Goal: Task Accomplishment & Management: Manage account settings

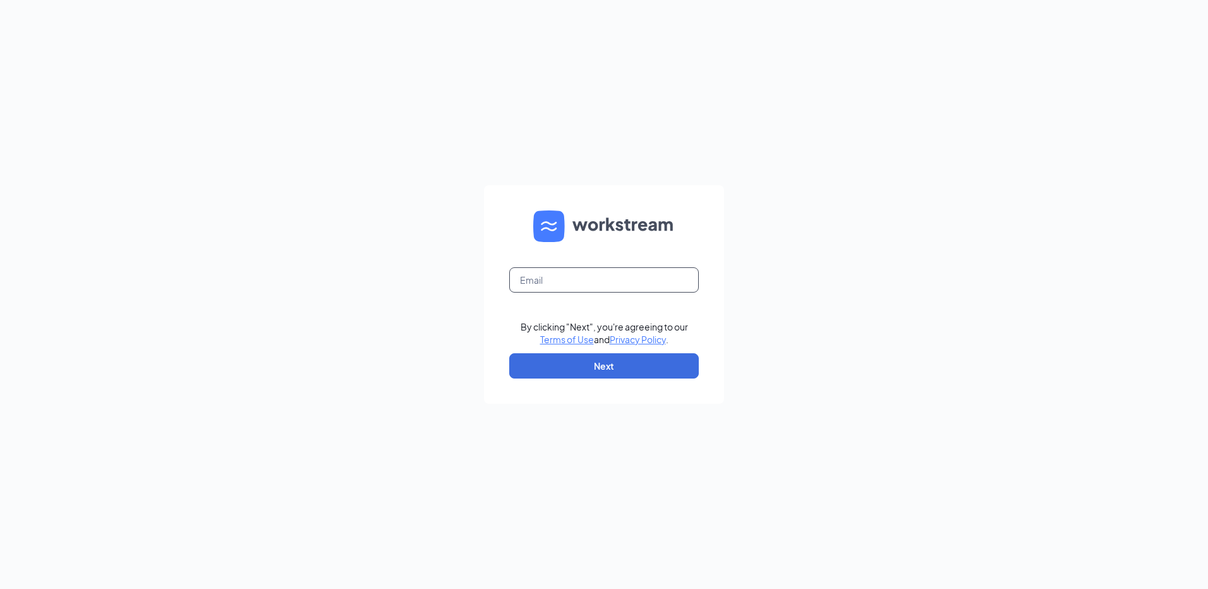
drag, startPoint x: 555, startPoint y: 268, endPoint x: 561, endPoint y: 271, distance: 6.5
click at [557, 269] on input "text" at bounding box center [604, 279] width 190 height 25
type input "greensboro47401@zaxbys.com"
drag, startPoint x: 598, startPoint y: 368, endPoint x: 600, endPoint y: 361, distance: 7.4
click at [600, 361] on button "Next" at bounding box center [604, 365] width 190 height 25
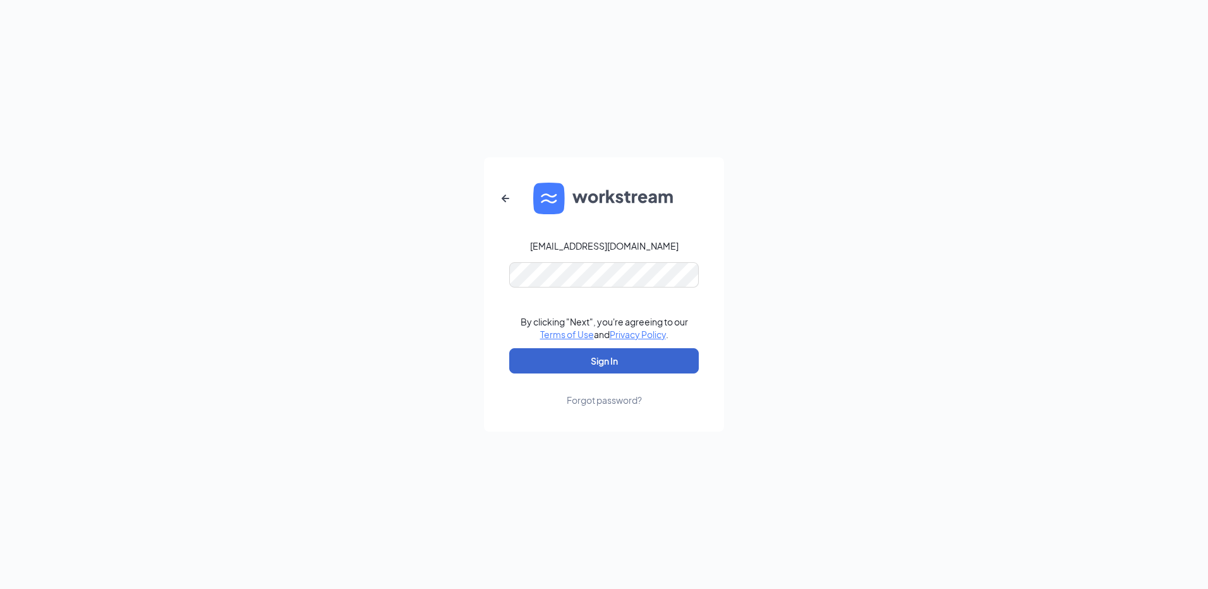
click at [592, 363] on button "Sign In" at bounding box center [604, 360] width 190 height 25
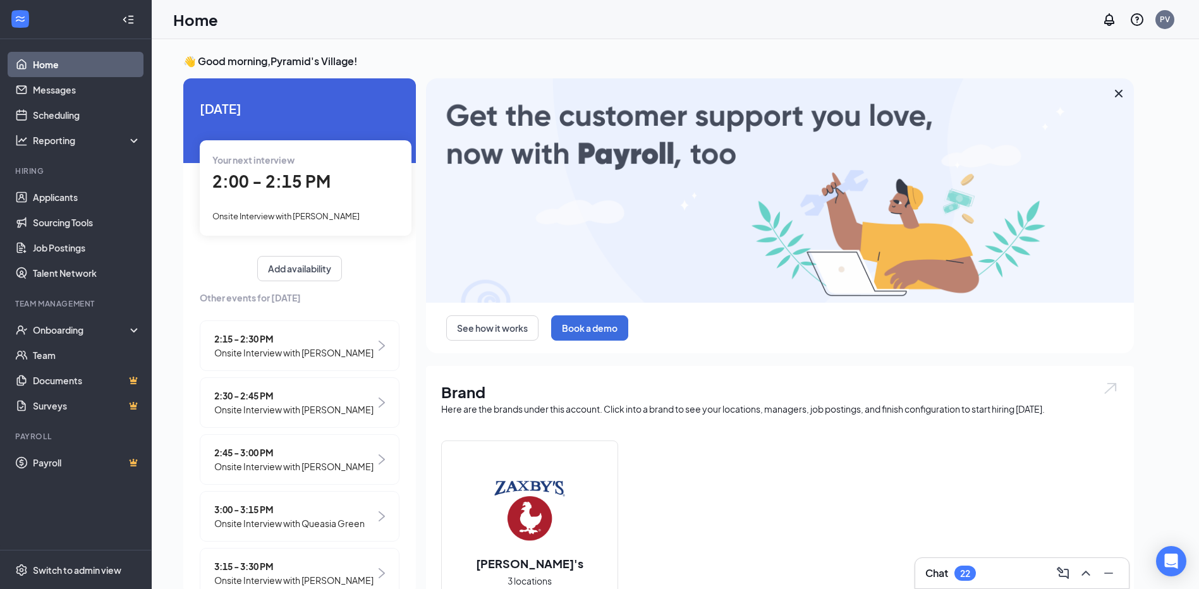
click at [289, 182] on span "2:00 - 2:15 PM" at bounding box center [271, 181] width 118 height 21
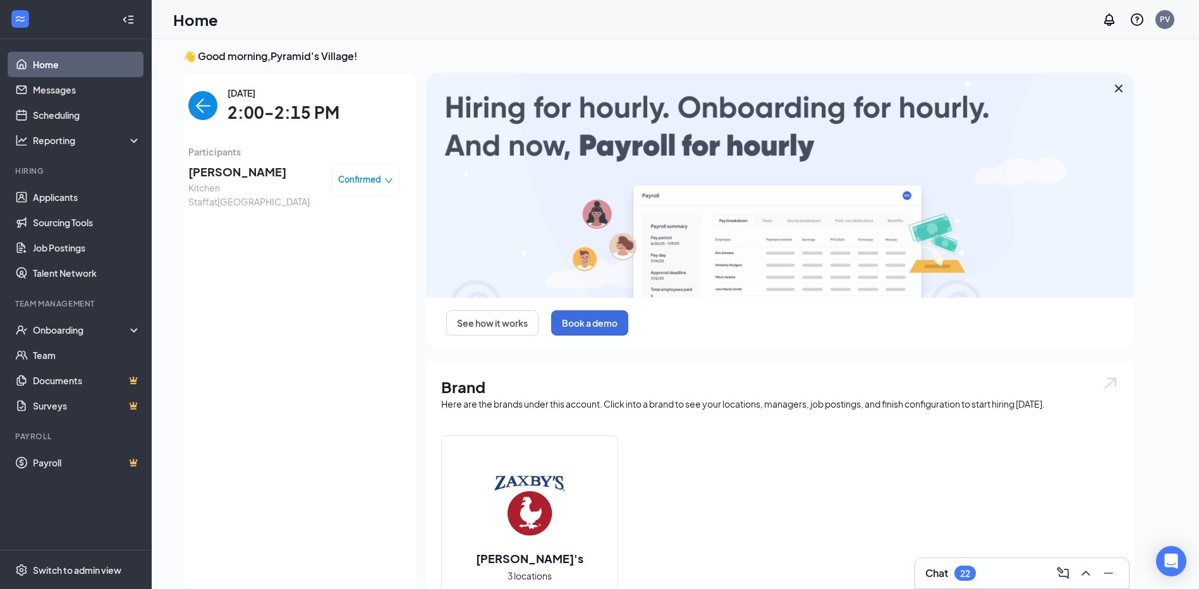
click at [216, 167] on span "[PERSON_NAME]" at bounding box center [254, 172] width 133 height 18
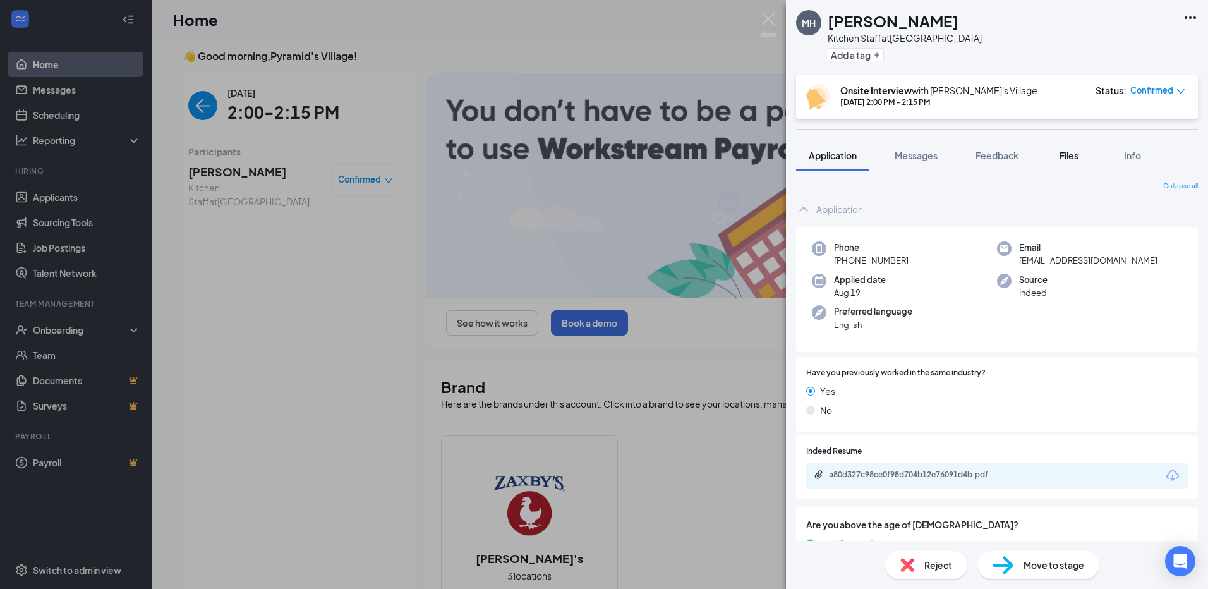
click at [1061, 157] on span "Files" at bounding box center [1069, 155] width 19 height 11
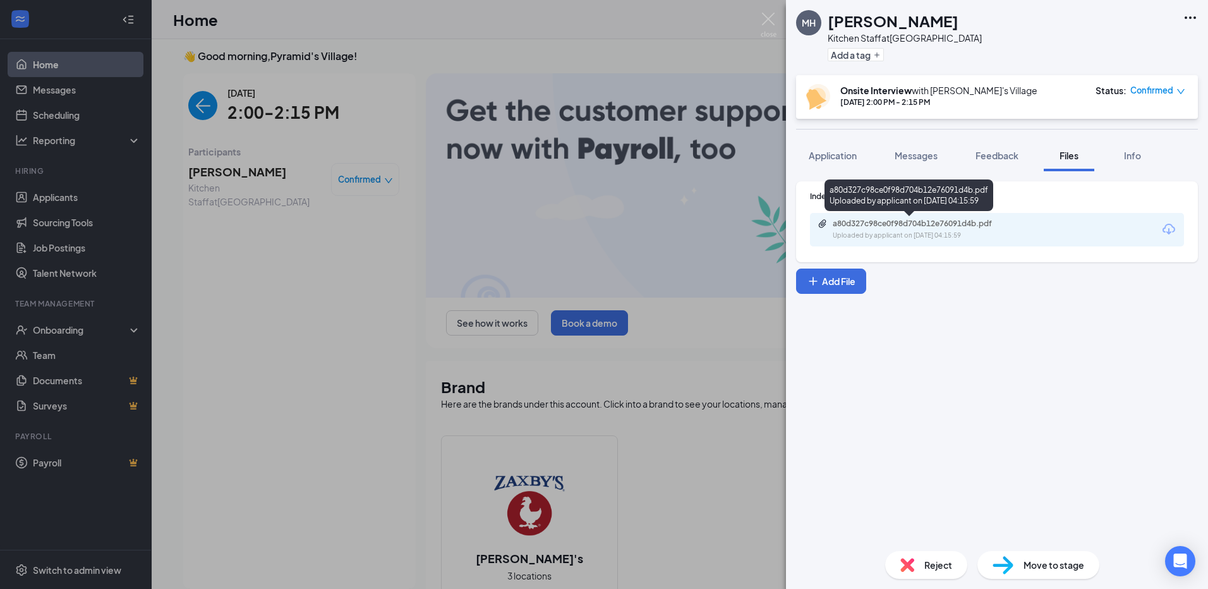
click at [882, 228] on div "a80d327c98ce0f98d704b12e76091d4b.pdf Uploaded by applicant on [DATE] 04:15:59" at bounding box center [920, 230] width 205 height 22
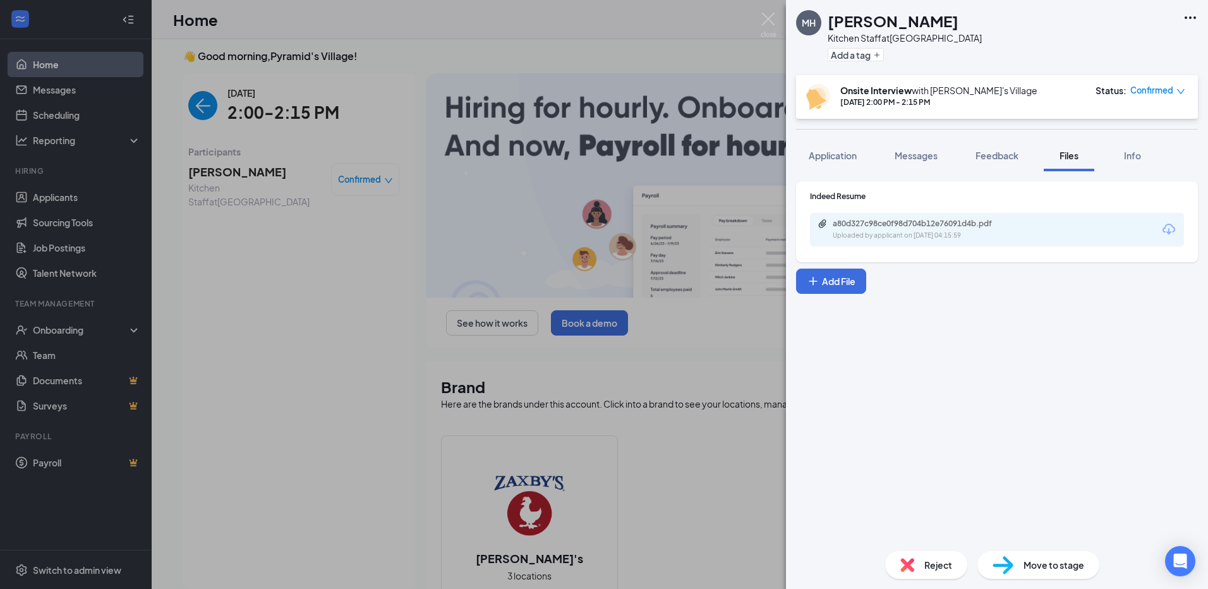
click at [290, 274] on div "MH [PERSON_NAME] Kitchen Staff at [GEOGRAPHIC_DATA] Add a tag Onsite Interview …" at bounding box center [604, 294] width 1208 height 589
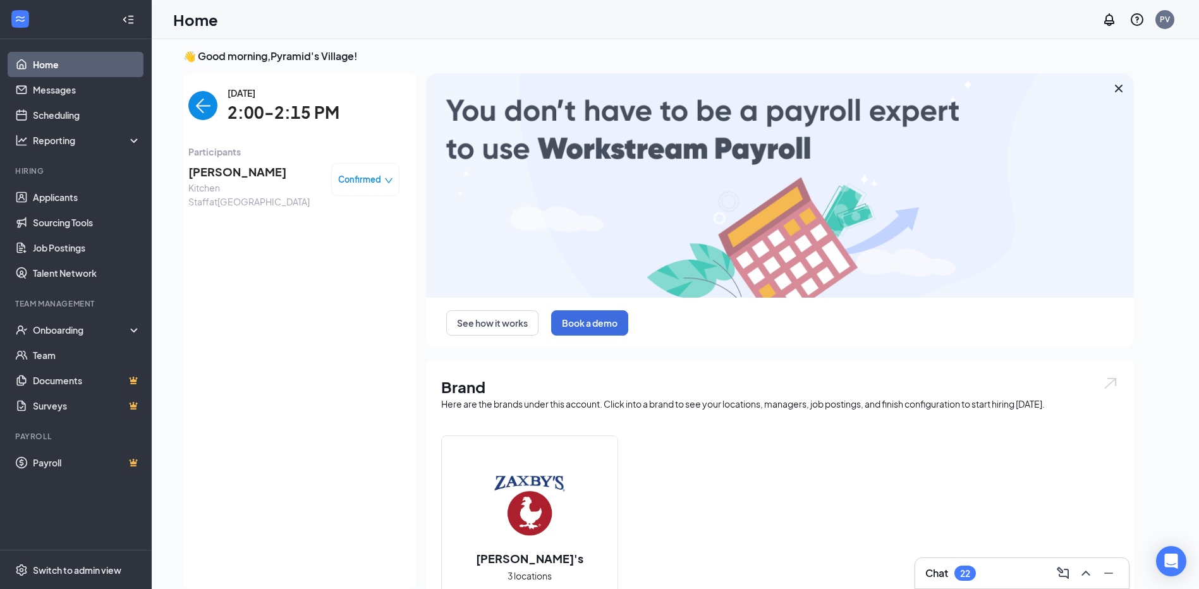
click at [194, 105] on img "back-button" at bounding box center [202, 105] width 29 height 29
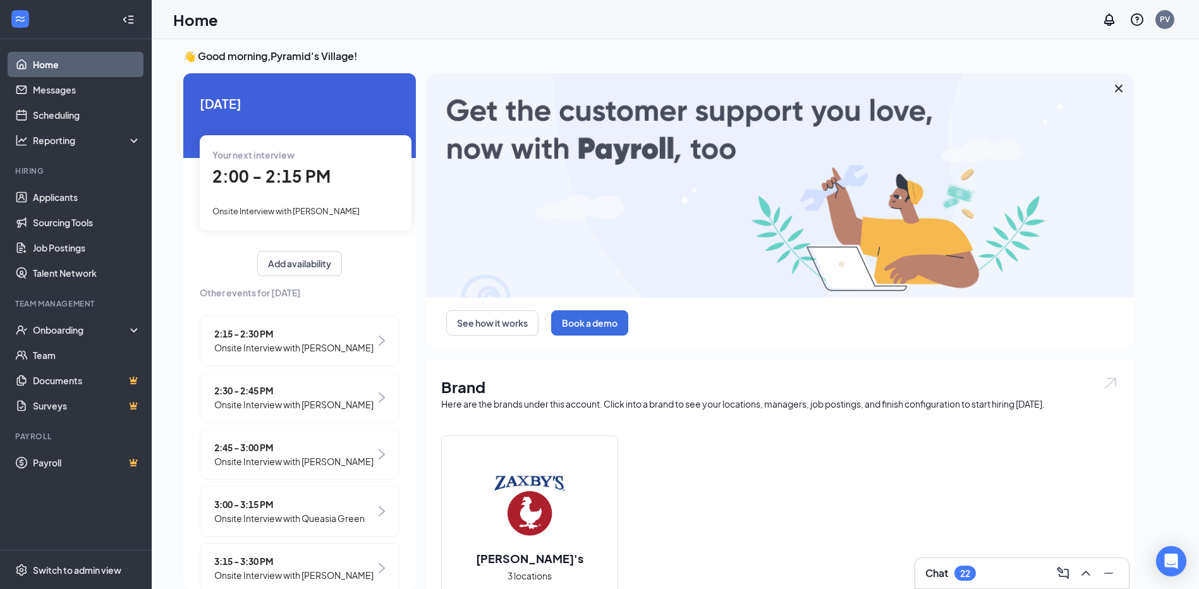
click at [264, 339] on span "2:15 - 2:30 PM" at bounding box center [293, 334] width 159 height 14
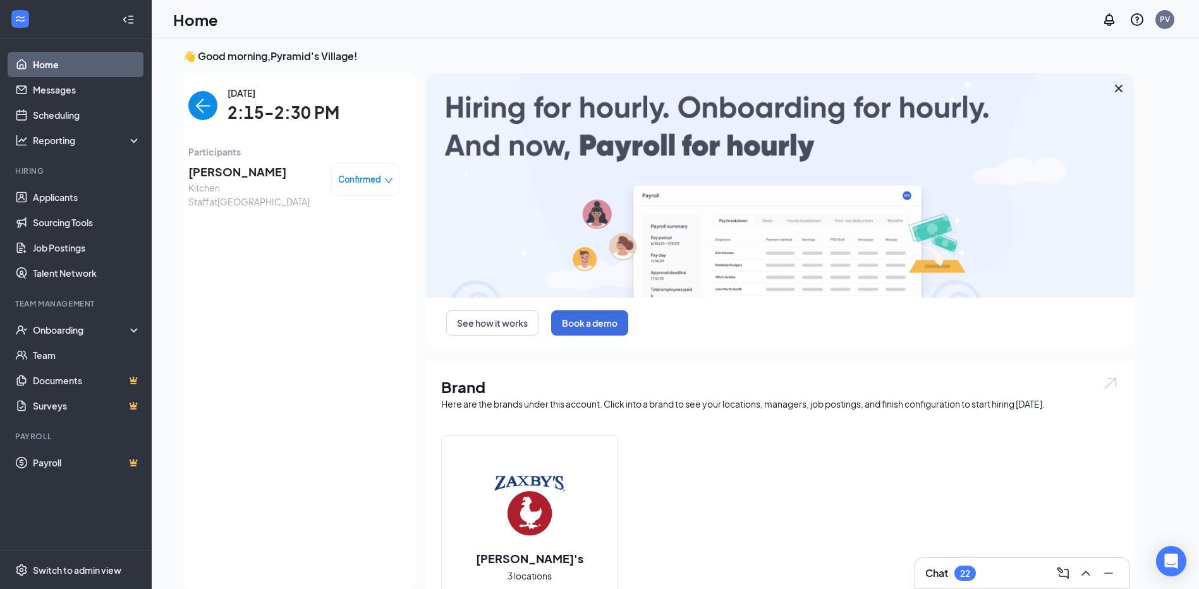
click at [181, 185] on div "👋 Good morning, [PERSON_NAME]'s Village ! [DATE] Your next interview 2:00 - 2:1…" at bounding box center [658, 460] width 971 height 822
click at [205, 181] on span "Kitchen Staff at [GEOGRAPHIC_DATA]" at bounding box center [254, 195] width 133 height 28
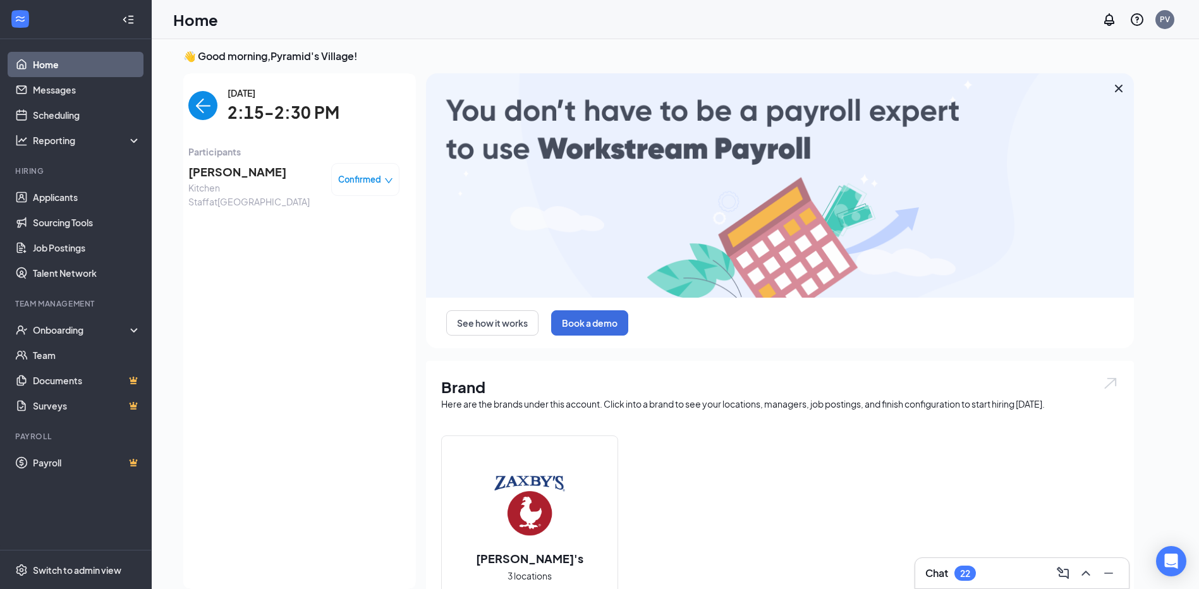
click at [208, 188] on span "Kitchen Staff at [GEOGRAPHIC_DATA]" at bounding box center [254, 195] width 133 height 28
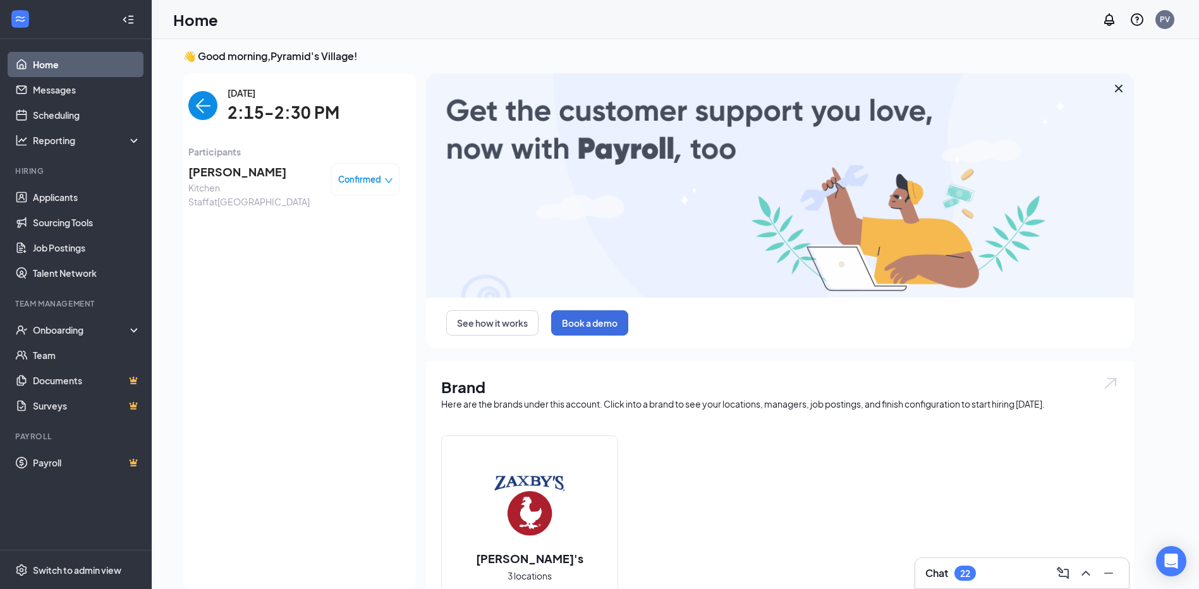
click at [209, 171] on span "[PERSON_NAME]" at bounding box center [254, 172] width 133 height 18
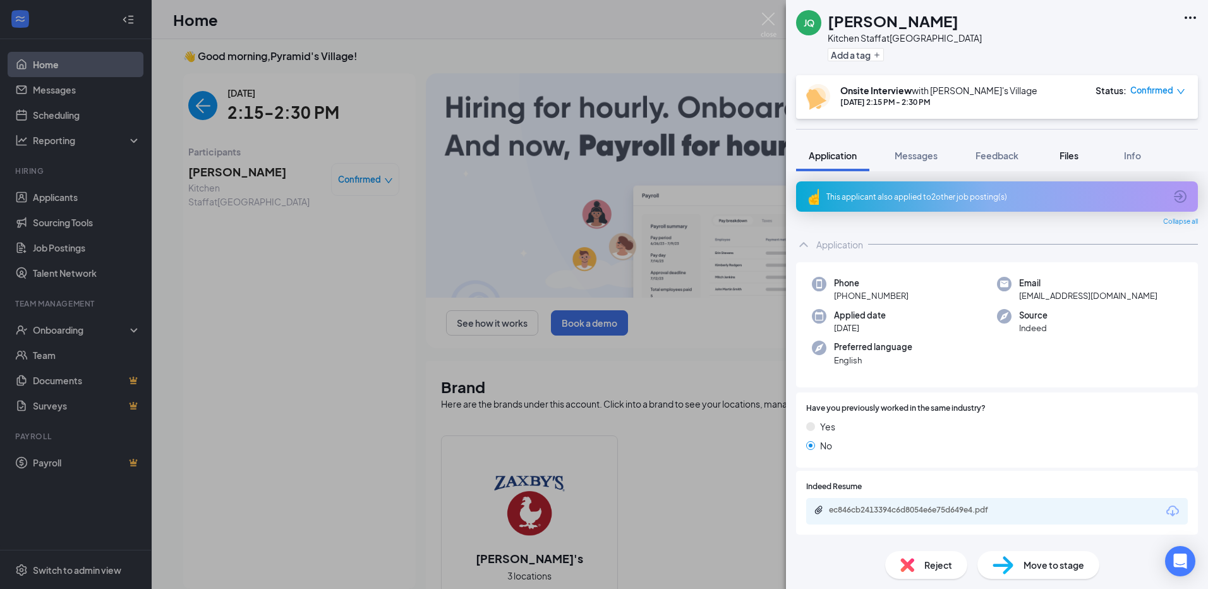
click at [1067, 157] on span "Files" at bounding box center [1069, 155] width 19 height 11
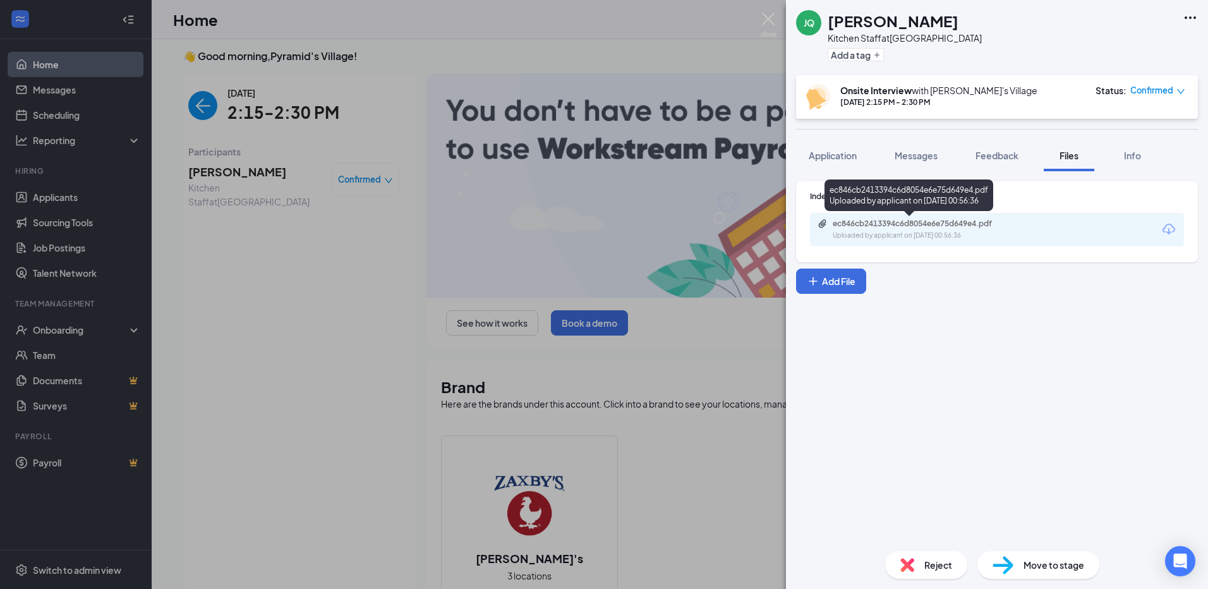
click at [910, 234] on div "Uploaded by applicant on [DATE] 00:56:36" at bounding box center [928, 236] width 190 height 10
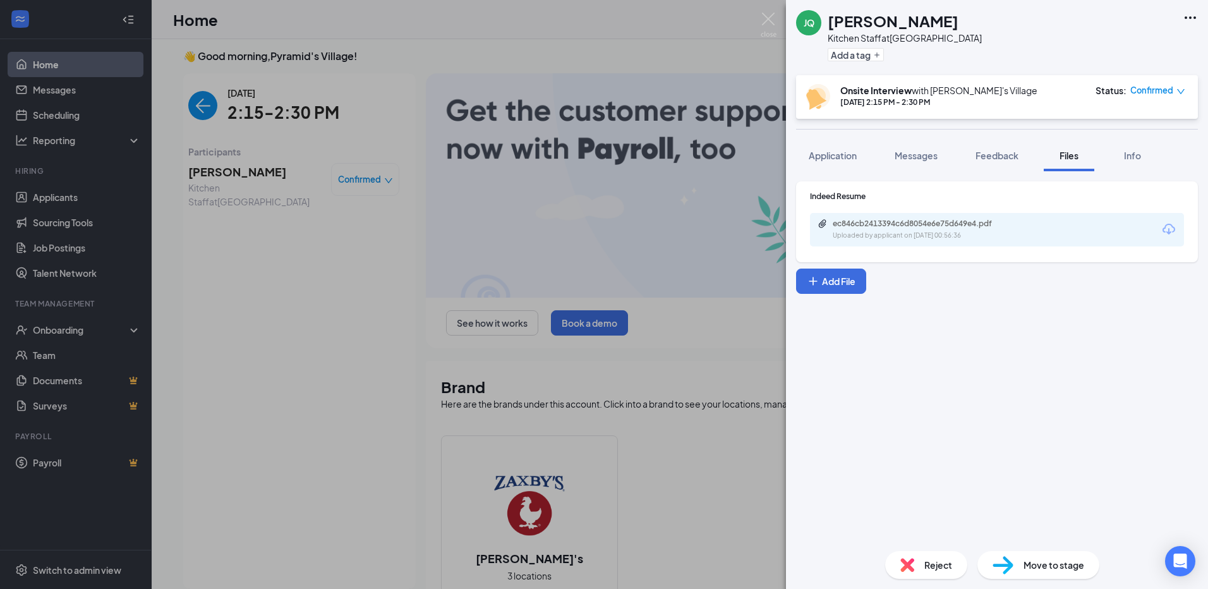
click at [587, 184] on div "JQ [PERSON_NAME] Kitchen Staff at [GEOGRAPHIC_DATA] Add a tag Onsite Interview …" at bounding box center [604, 294] width 1208 height 589
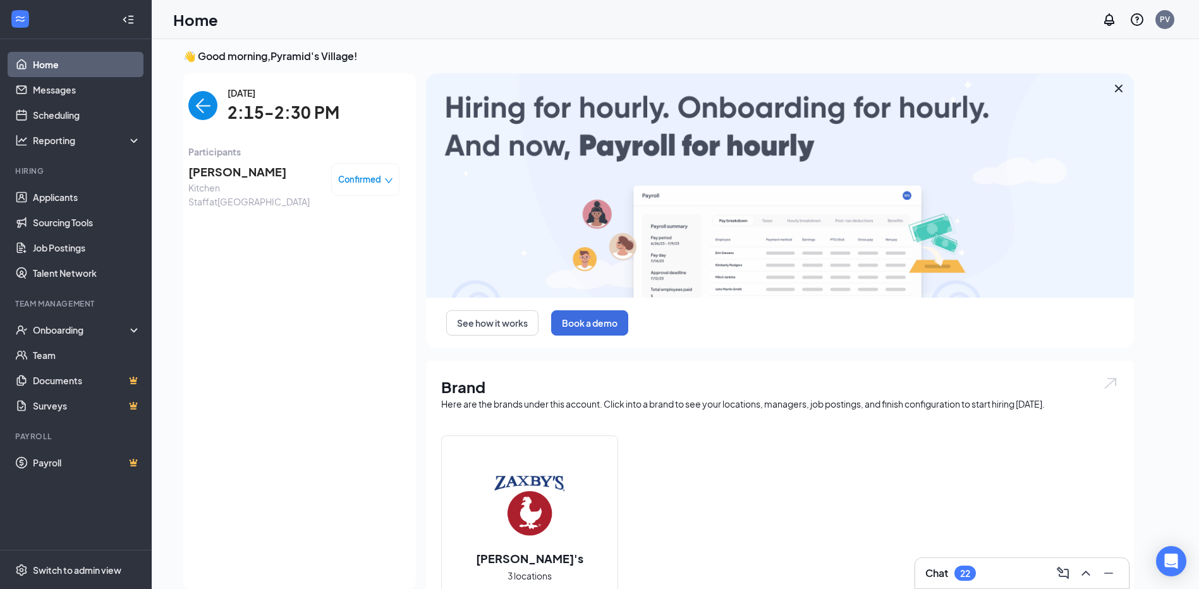
click at [202, 94] on img "back-button" at bounding box center [202, 105] width 29 height 29
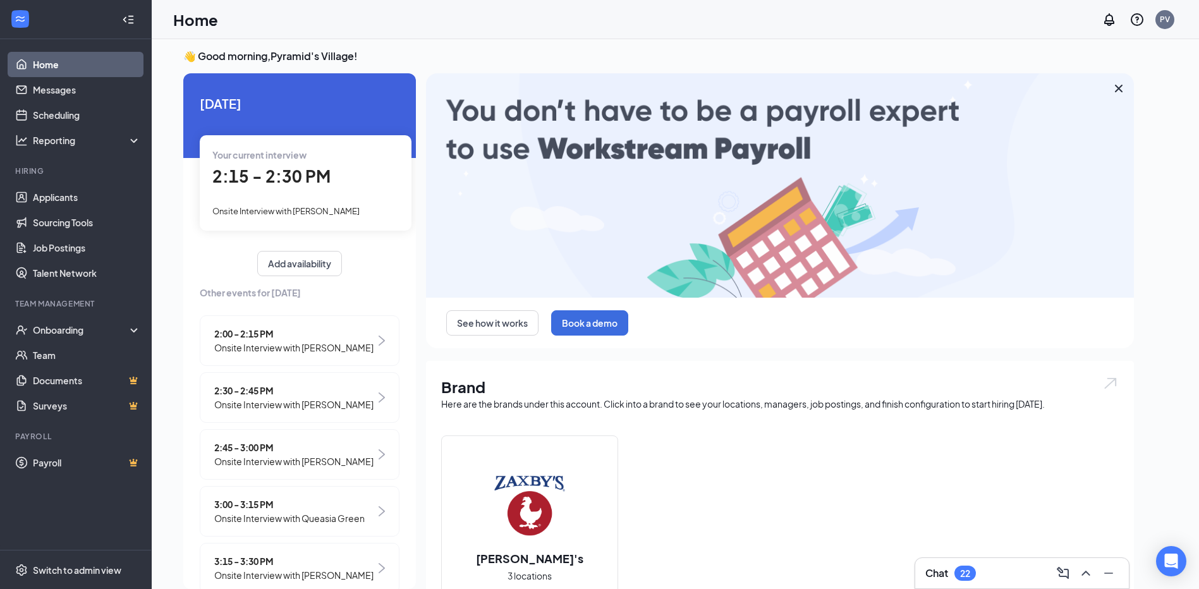
click at [349, 411] on span "Onsite Interview with [PERSON_NAME]" at bounding box center [293, 405] width 159 height 14
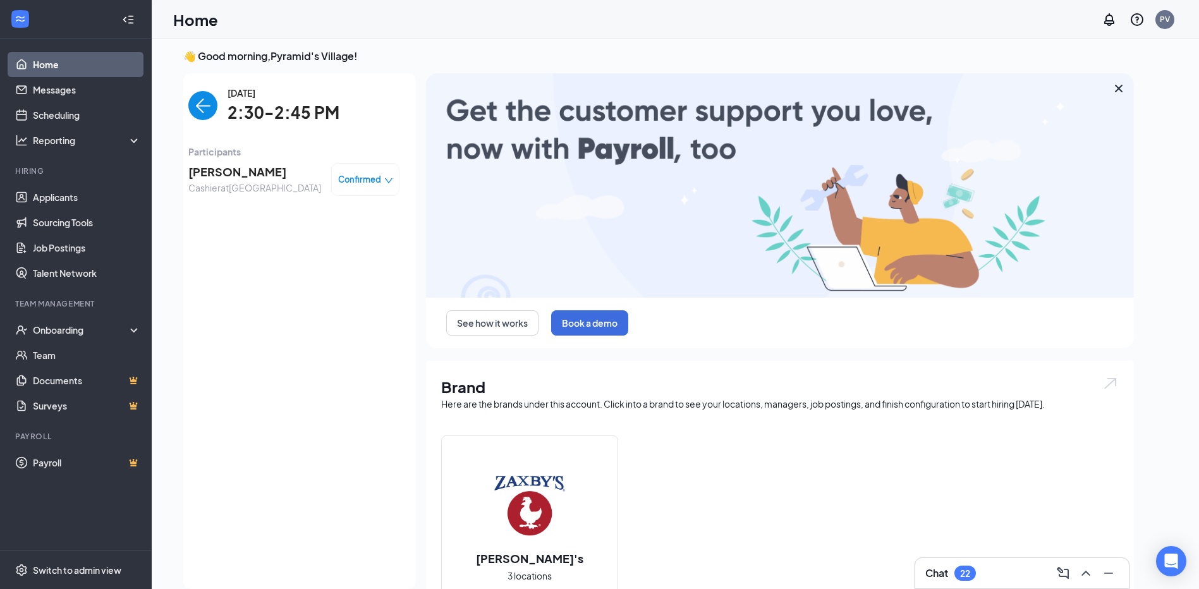
click at [276, 173] on div "[PERSON_NAME] Cashier at [GEOGRAPHIC_DATA] Confirmed" at bounding box center [293, 179] width 211 height 33
click at [250, 176] on span "[PERSON_NAME]" at bounding box center [254, 172] width 133 height 18
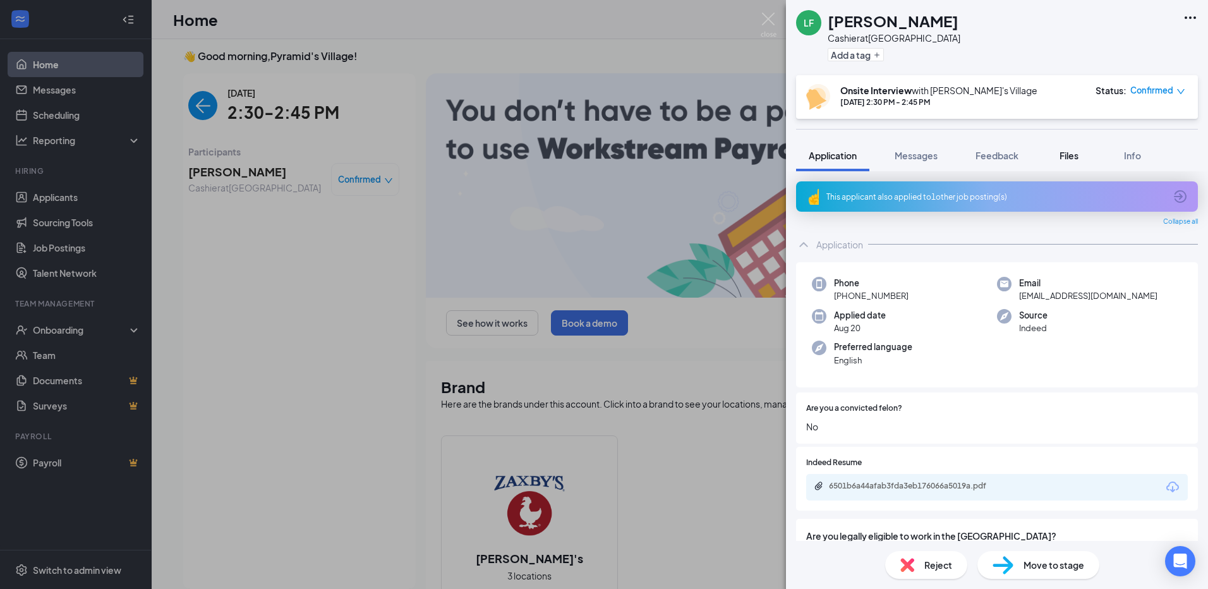
click at [1075, 150] on span "Files" at bounding box center [1069, 155] width 19 height 11
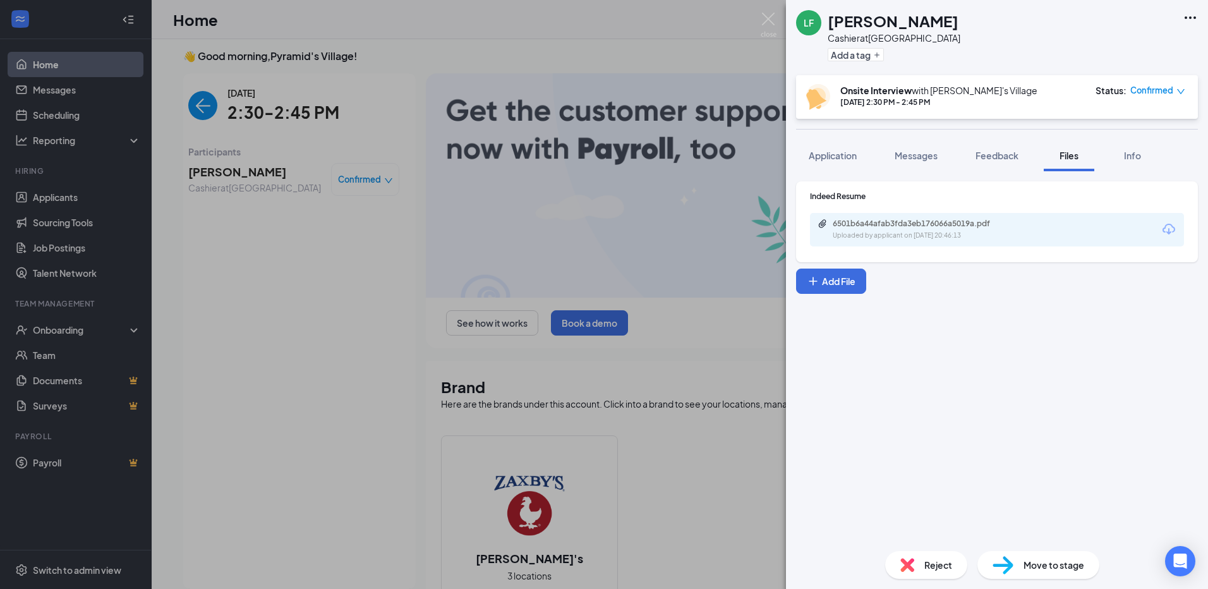
click at [923, 229] on div "6501b6a44afab3fda3eb176066a5019a.pdf Uploaded by applicant on [DATE] 20:46:13" at bounding box center [920, 230] width 205 height 22
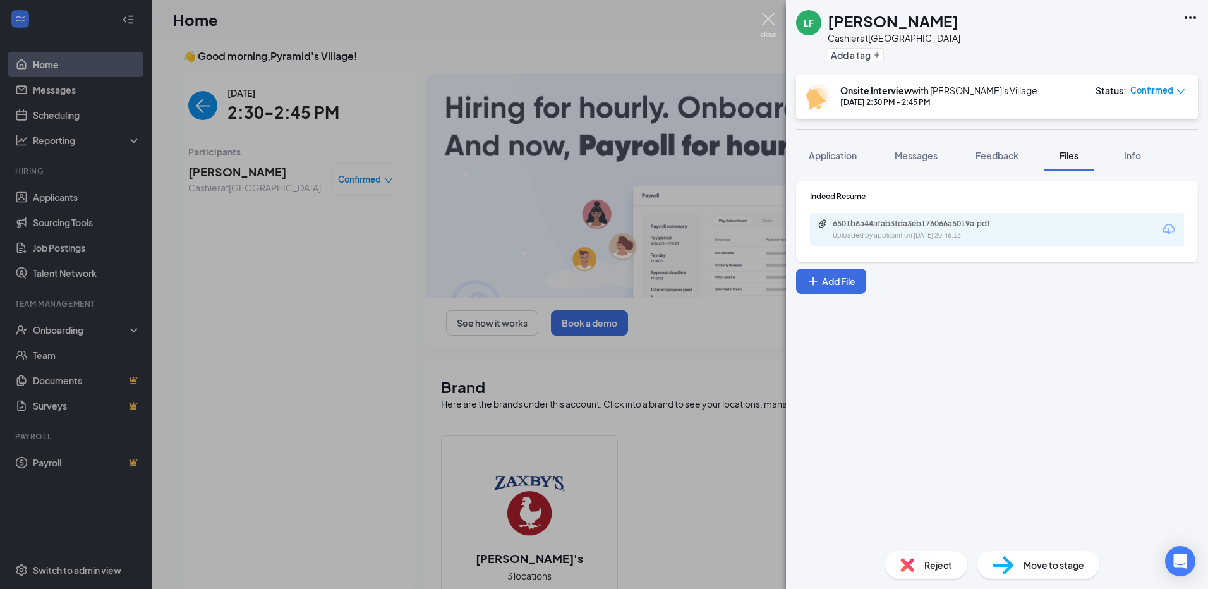
click at [773, 20] on img at bounding box center [769, 25] width 16 height 25
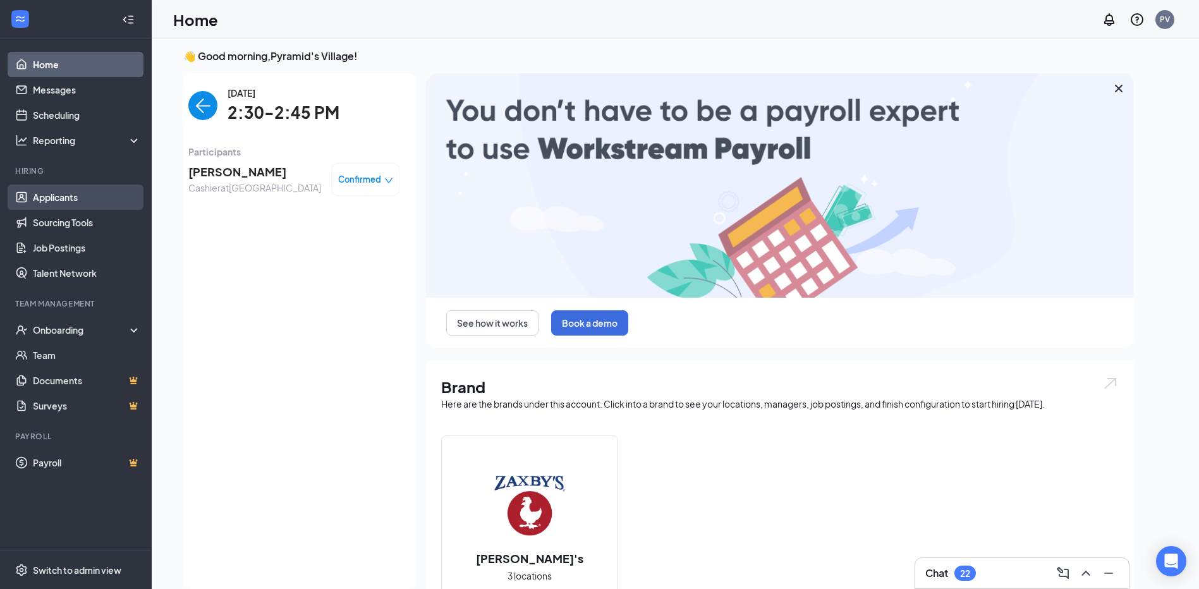
click at [44, 198] on link "Applicants" at bounding box center [87, 197] width 108 height 25
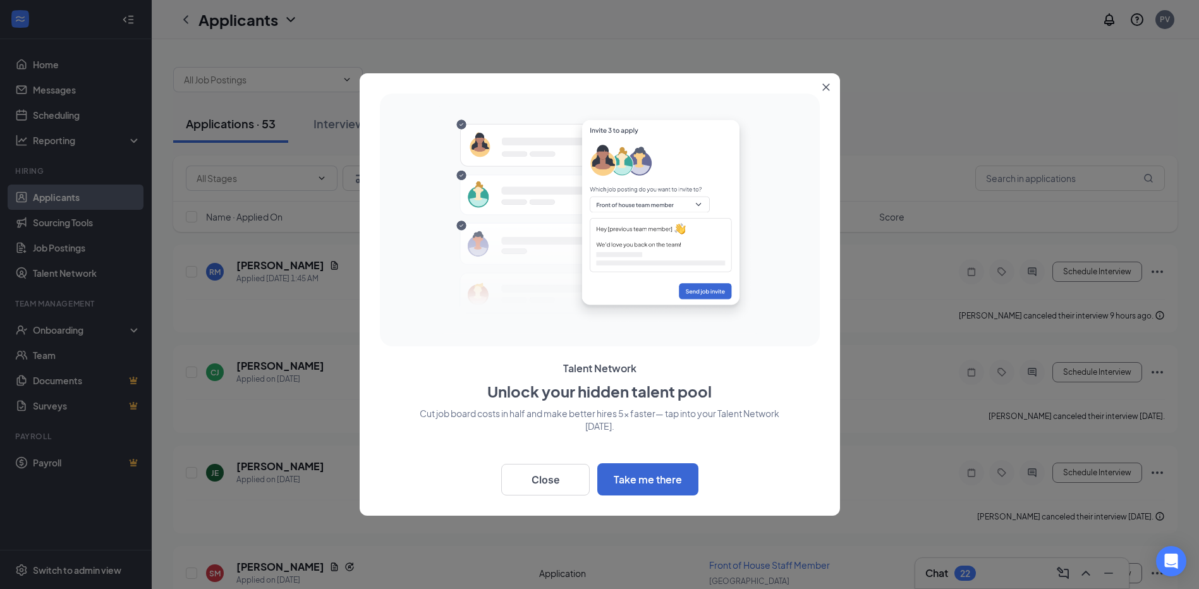
click at [825, 88] on icon "Close" at bounding box center [825, 87] width 7 height 7
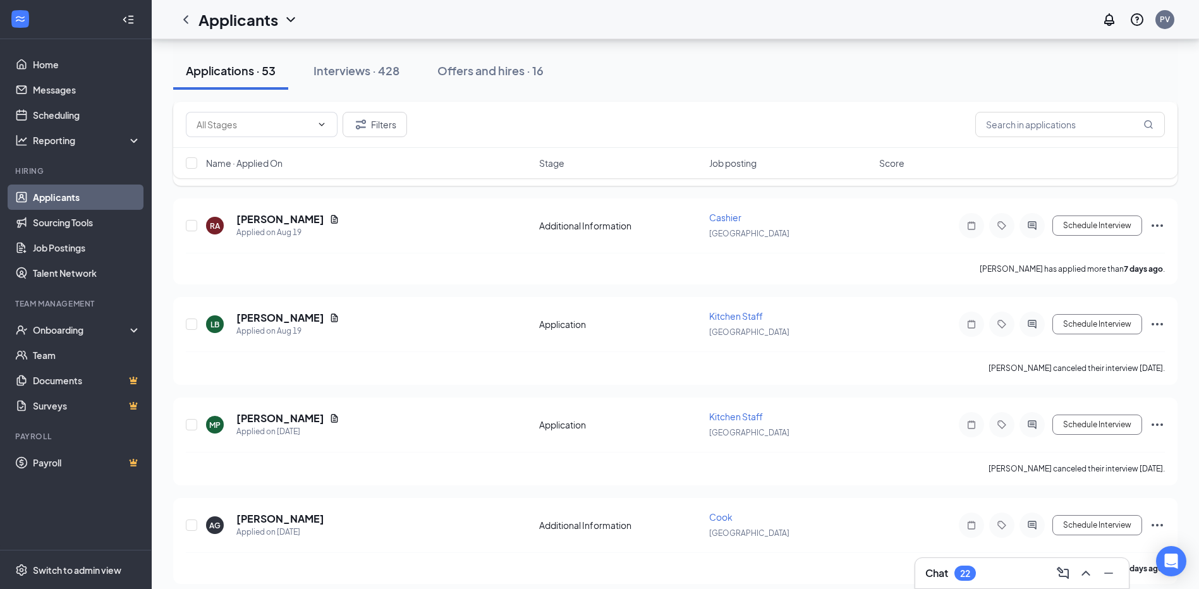
scroll to position [569, 0]
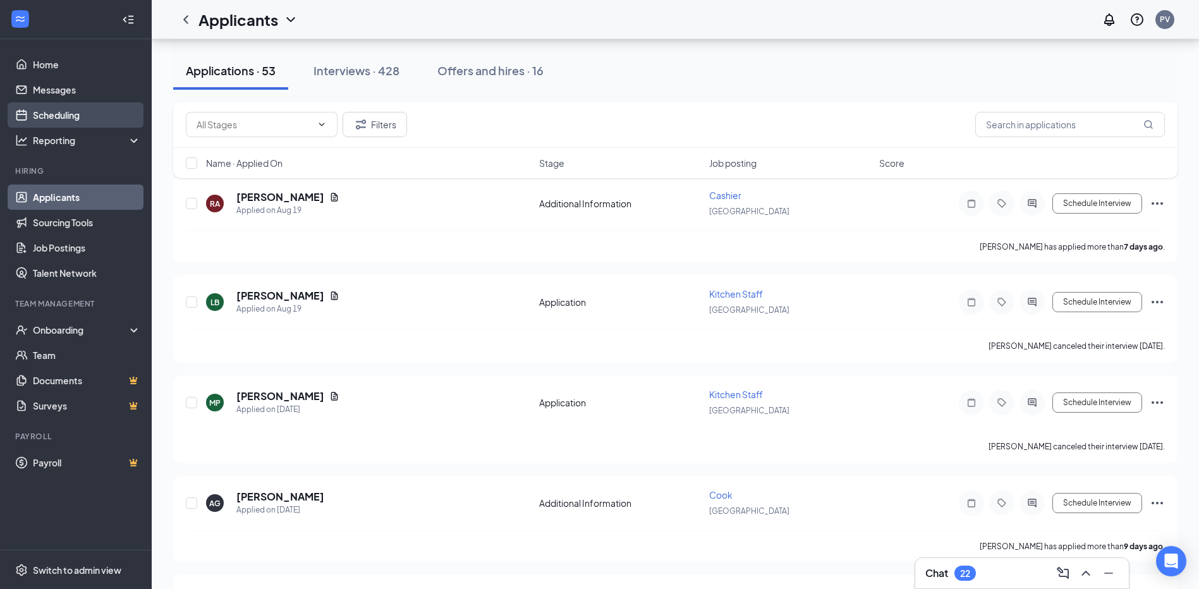
click at [74, 116] on link "Scheduling" at bounding box center [87, 114] width 108 height 25
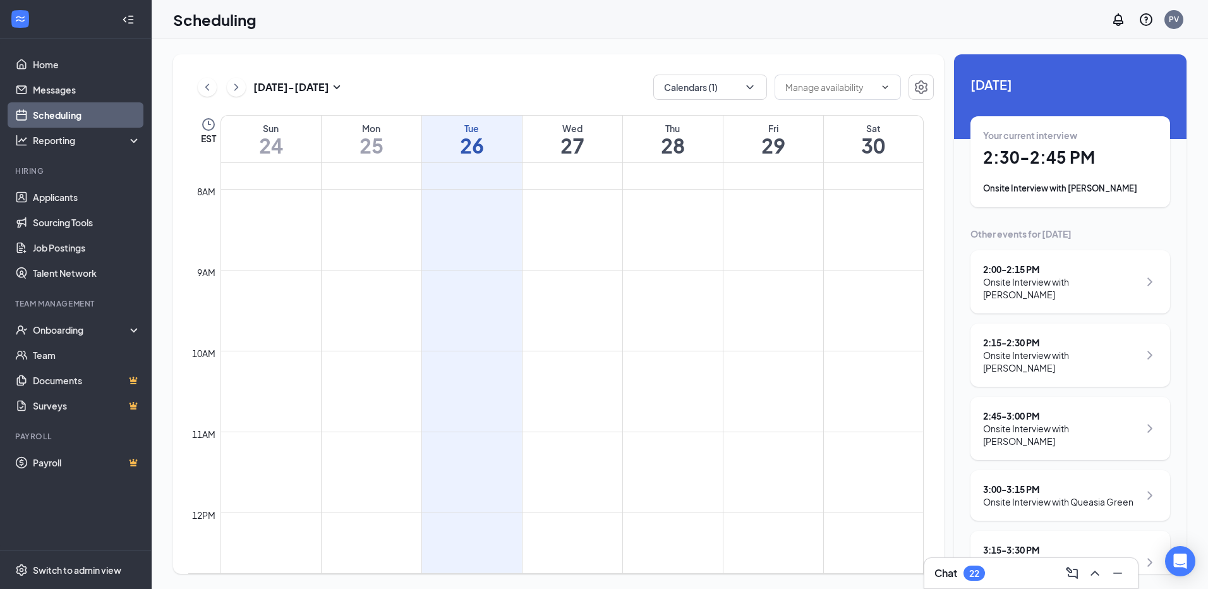
click at [375, 151] on h1 "25" at bounding box center [372, 145] width 100 height 21
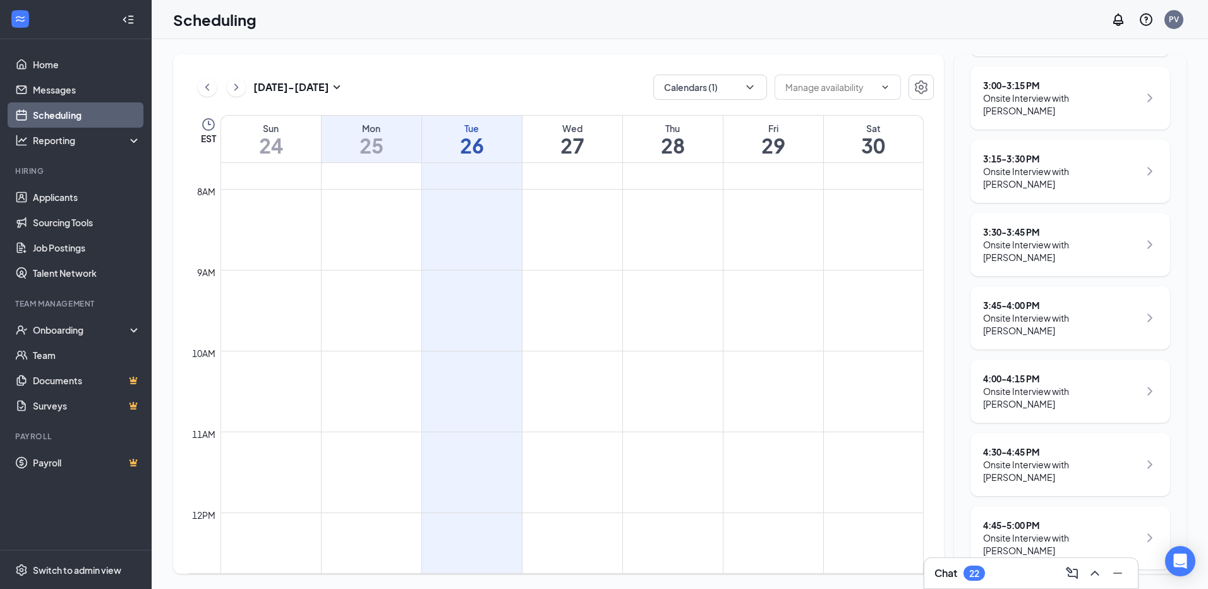
scroll to position [334, 0]
click at [565, 152] on h1 "27" at bounding box center [573, 145] width 100 height 21
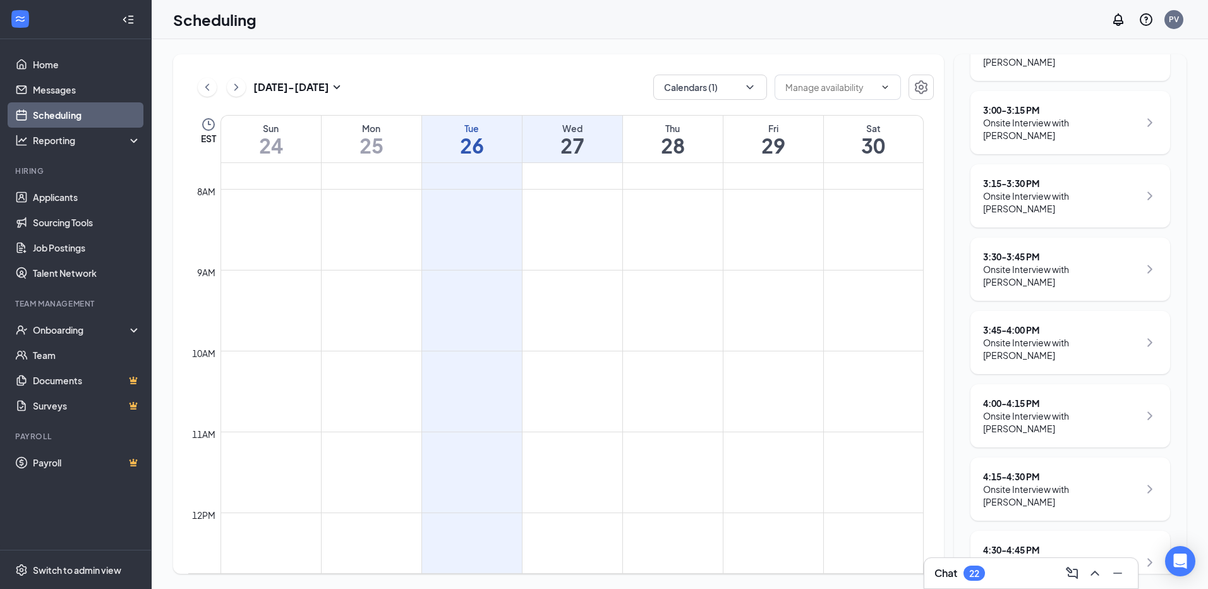
scroll to position [417, 0]
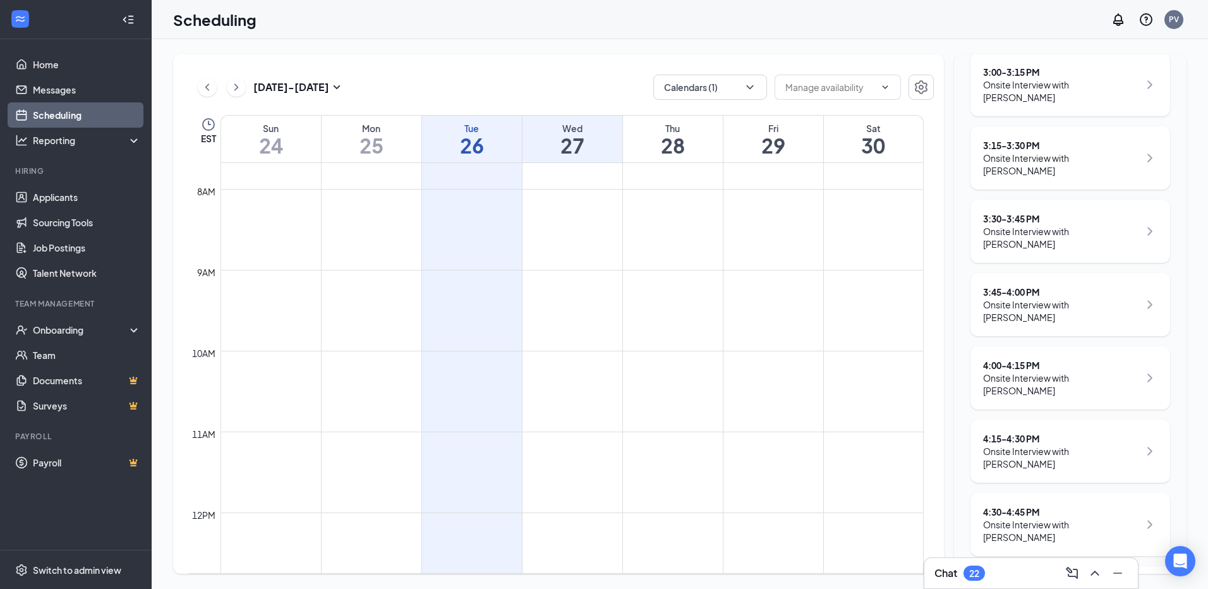
click at [482, 150] on h1 "26" at bounding box center [472, 145] width 100 height 21
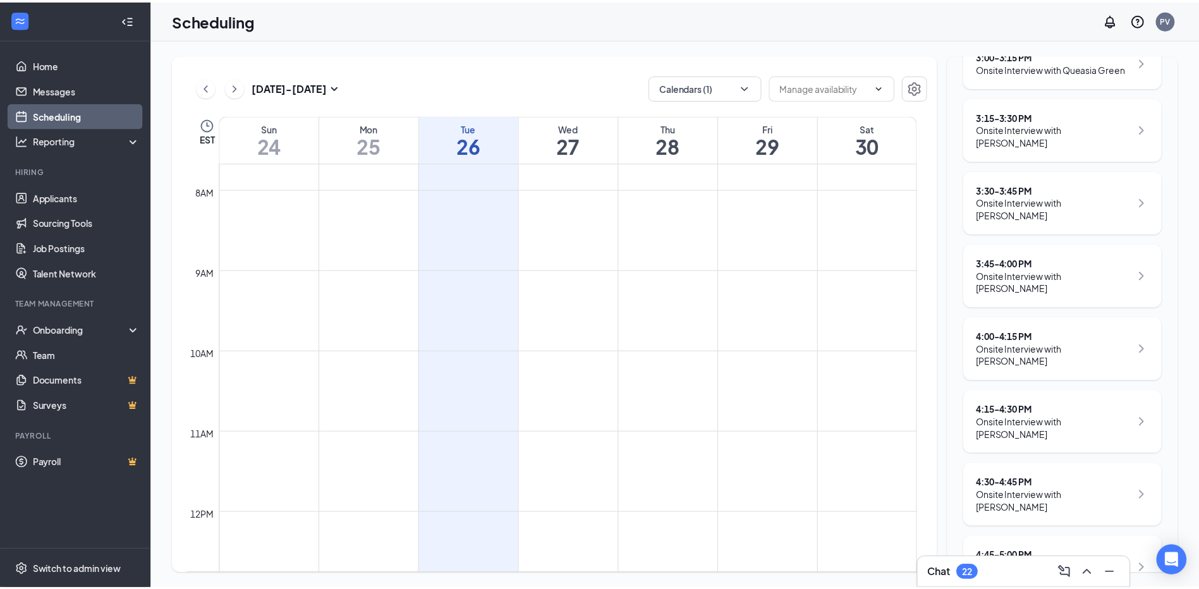
scroll to position [442, 0]
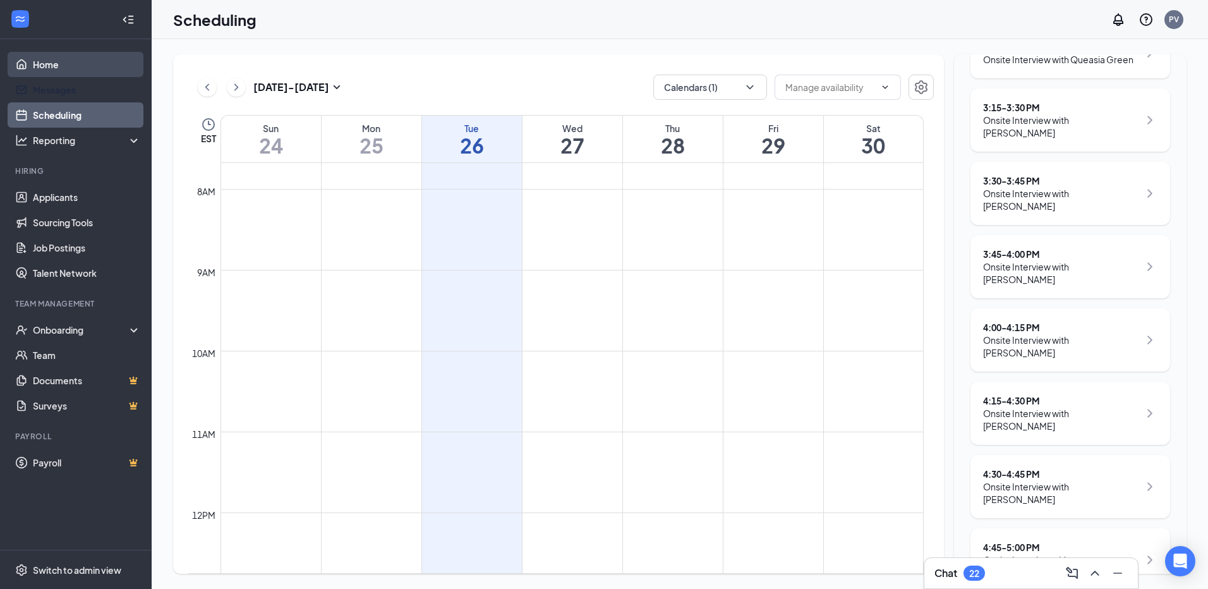
click at [69, 74] on link "Home" at bounding box center [87, 64] width 108 height 25
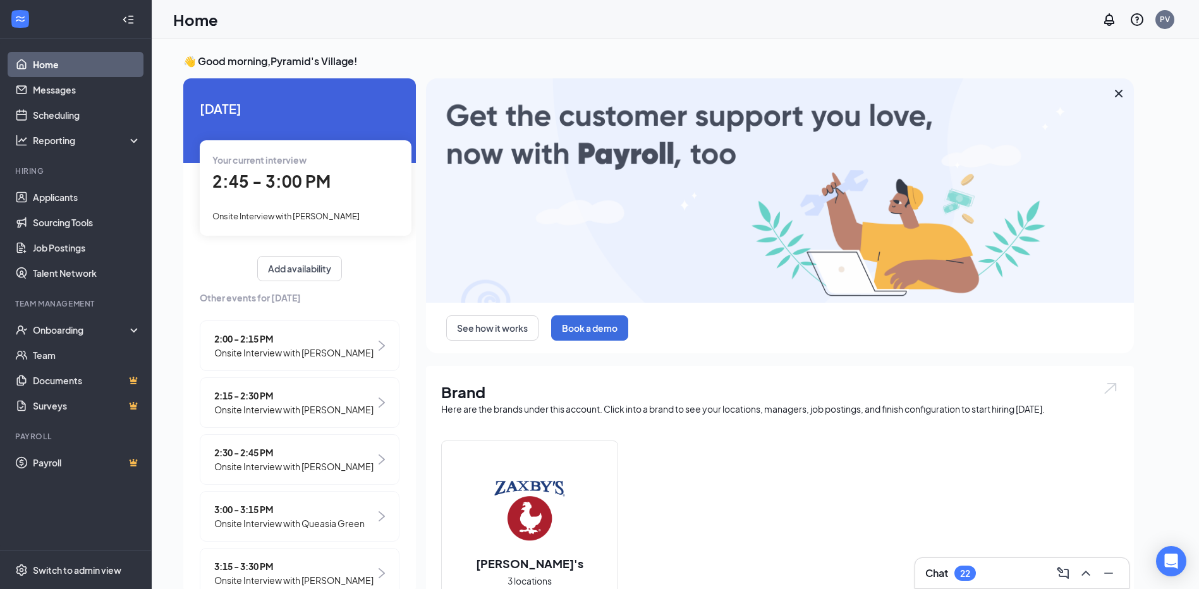
click at [282, 209] on div "Onsite Interview with [PERSON_NAME]" at bounding box center [305, 216] width 186 height 14
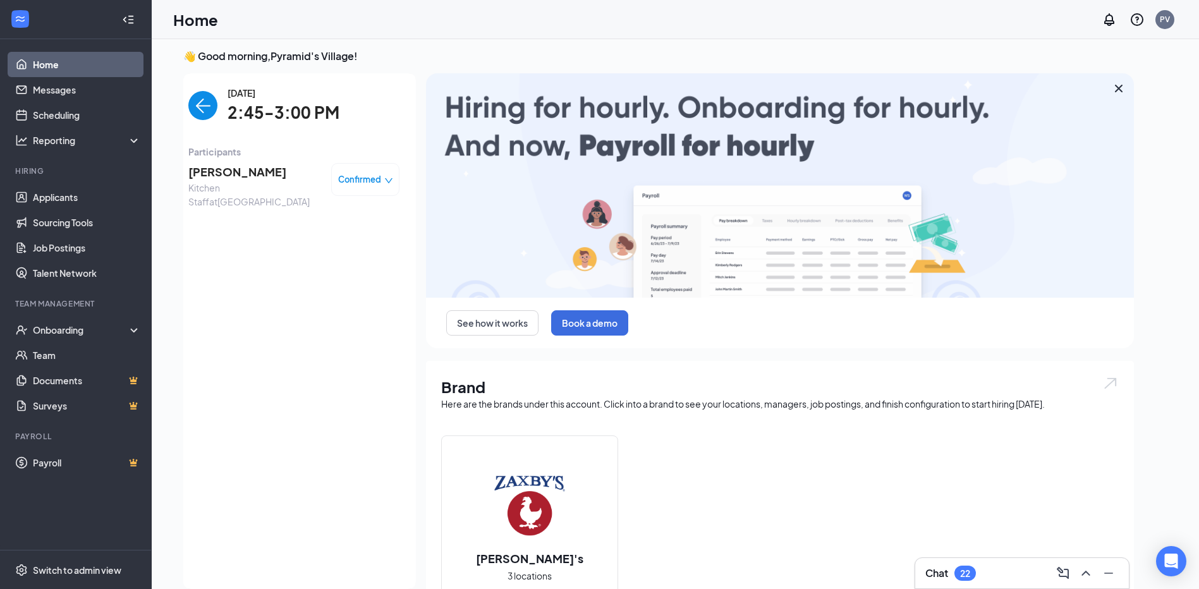
click at [243, 179] on span "[PERSON_NAME]" at bounding box center [254, 172] width 133 height 18
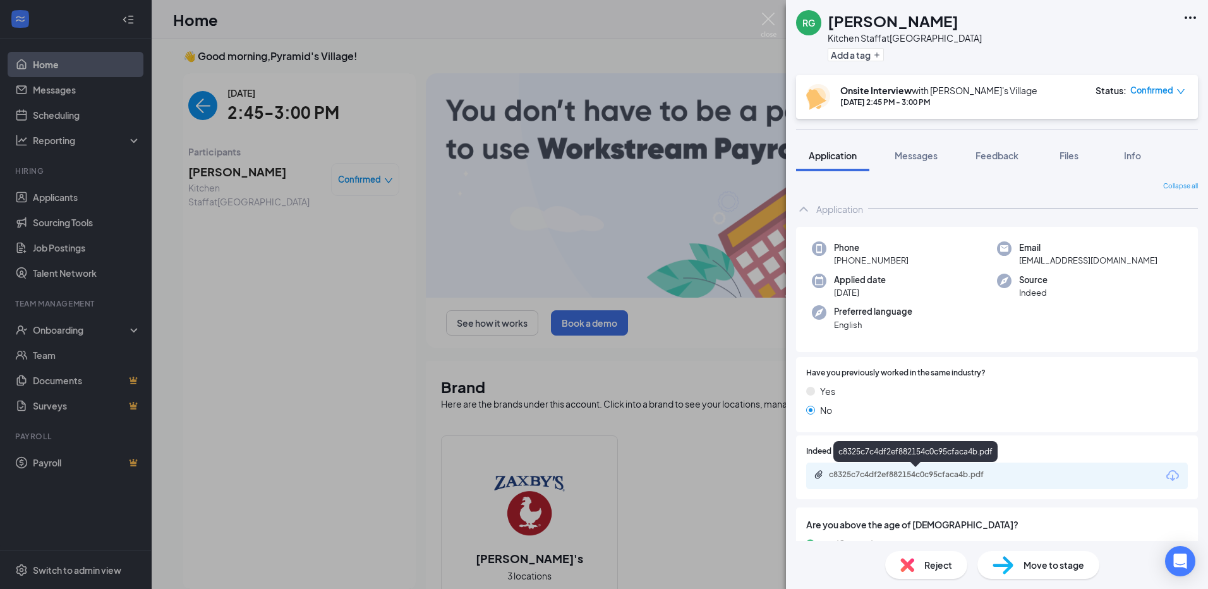
click at [907, 481] on div "c8325c7c4df2ef882154c0c95cfaca4b.pdf" at bounding box center [916, 476] width 205 height 12
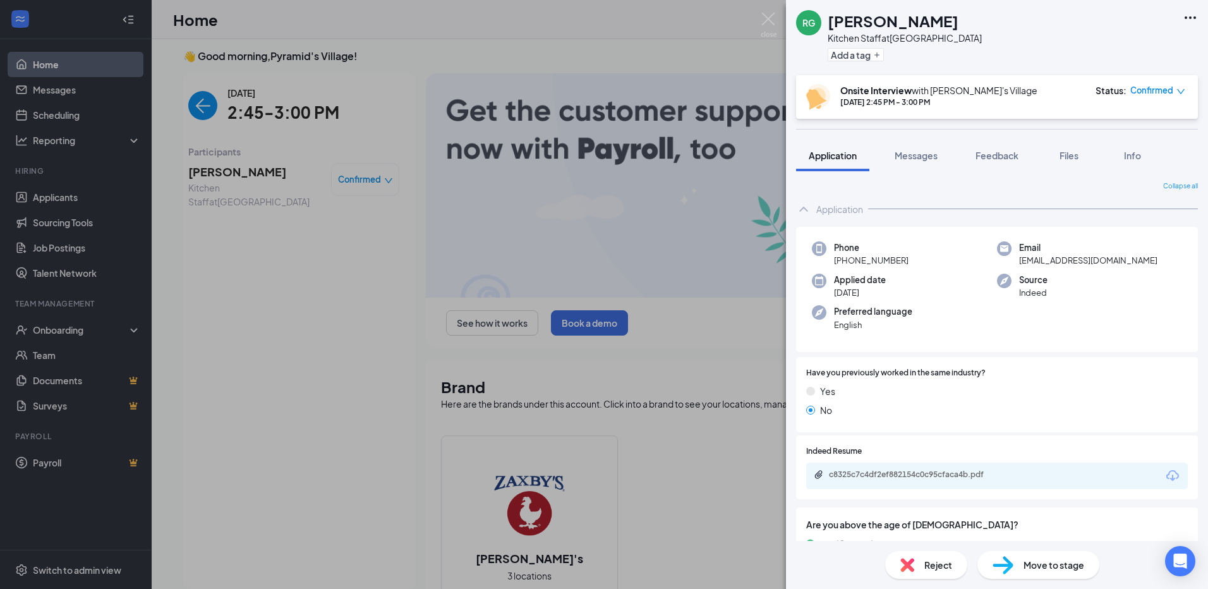
click at [441, 31] on div "[PERSON_NAME] Kitchen Staff at [GEOGRAPHIC_DATA] Add a tag Onsite Interview wit…" at bounding box center [604, 294] width 1208 height 589
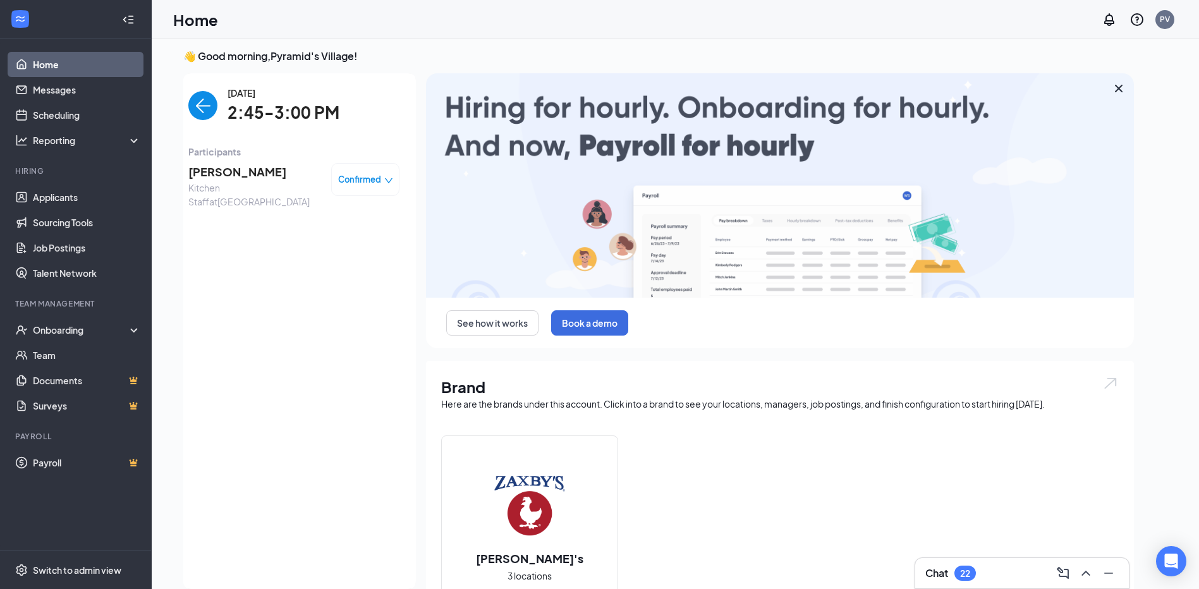
click at [196, 95] on img "back-button" at bounding box center [202, 105] width 29 height 29
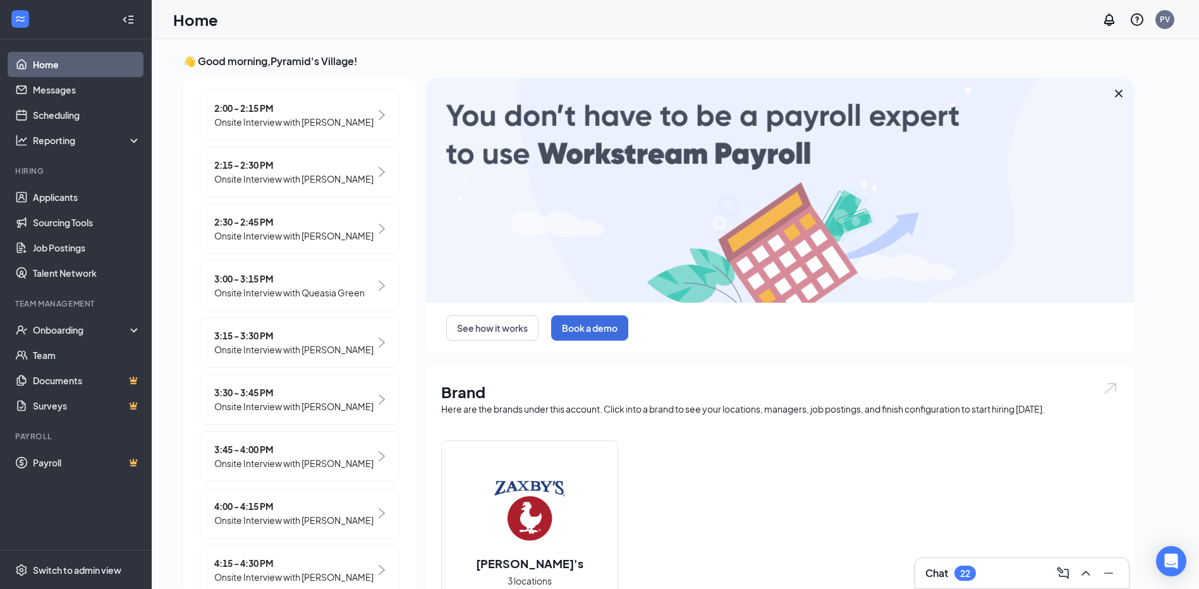
scroll to position [253, 0]
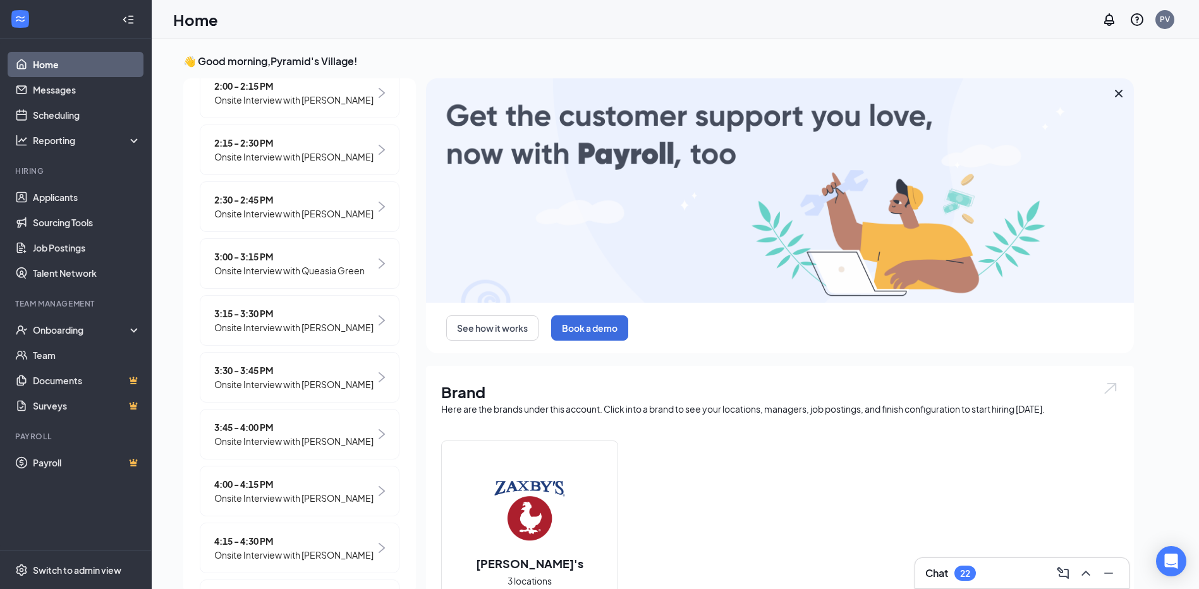
click at [324, 264] on span "3:00 - 3:15 PM" at bounding box center [289, 257] width 150 height 14
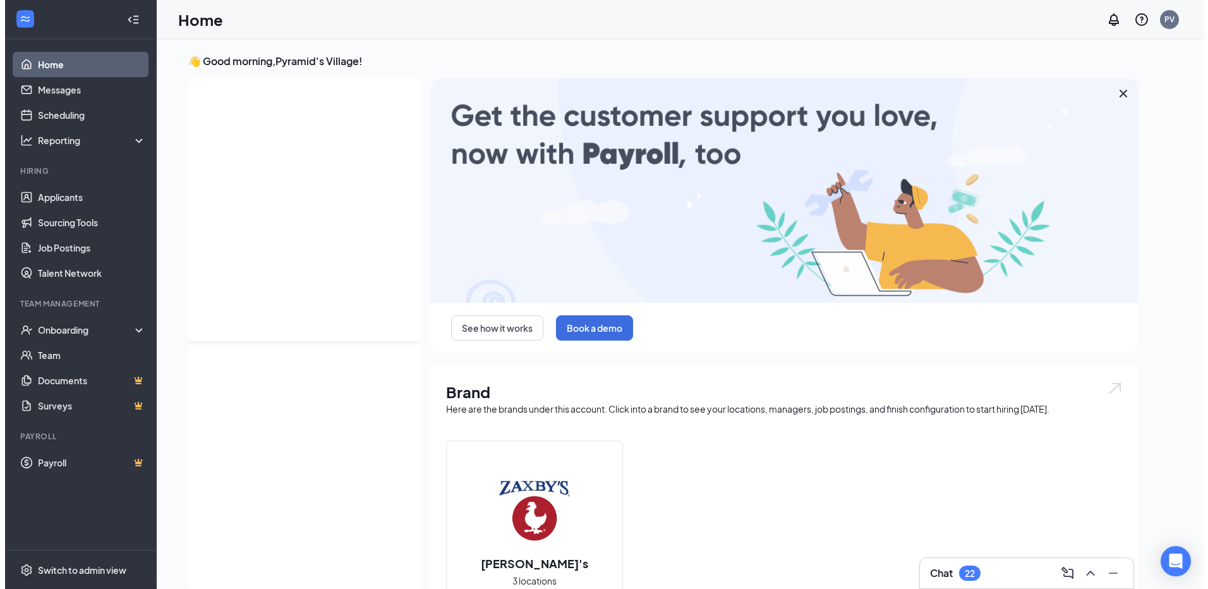
scroll to position [5, 0]
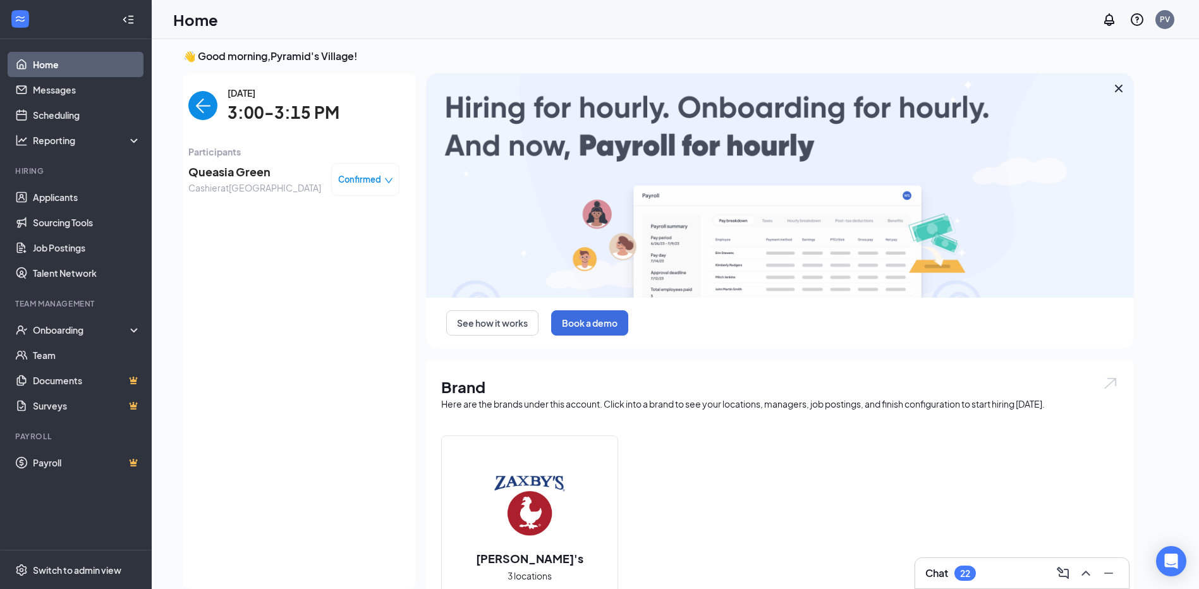
click at [224, 168] on span "Queasia Green" at bounding box center [254, 172] width 133 height 18
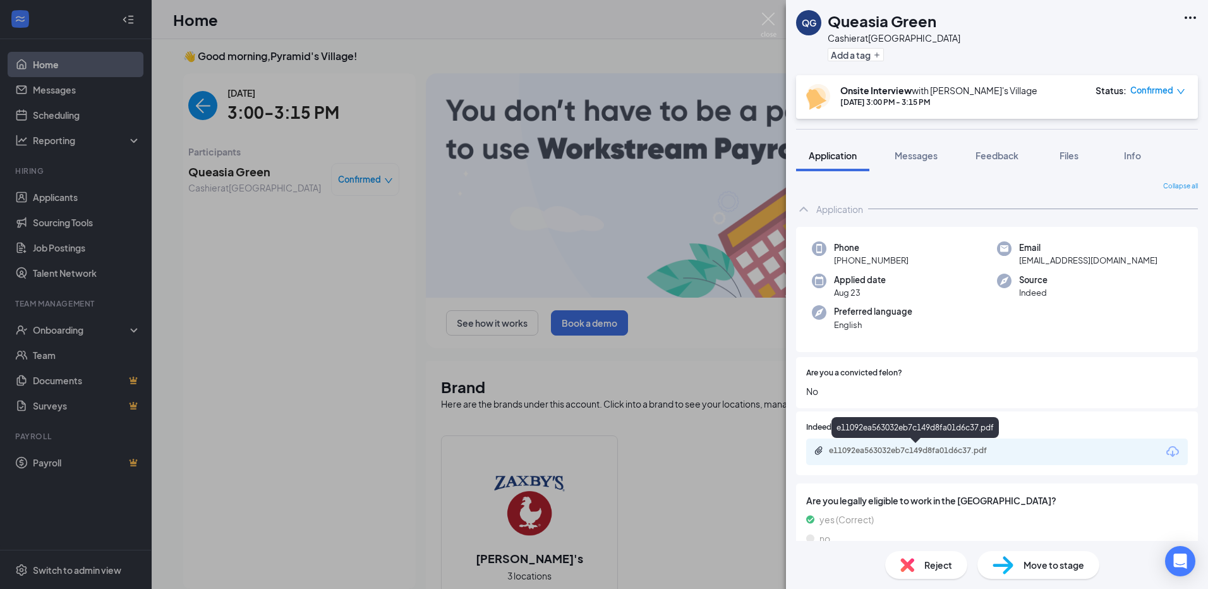
click at [902, 452] on div "e11092ea563032eb7c149d8fa01d6c37.pdf" at bounding box center [917, 451] width 177 height 10
